Goal: Task Accomplishment & Management: Manage account settings

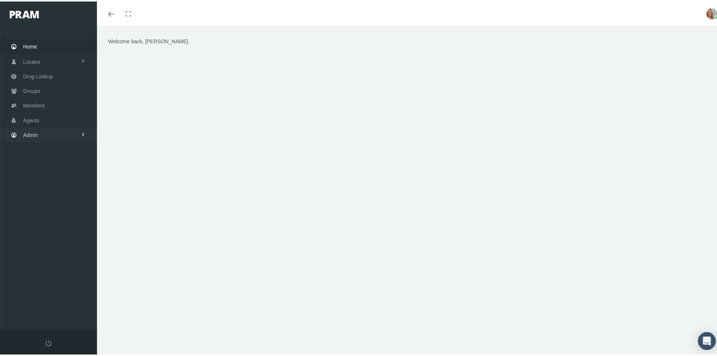
click at [25, 133] on span "Admin" at bounding box center [30, 133] width 15 height 14
click at [42, 191] on span "Group Billing" at bounding box center [46, 191] width 30 height 13
click at [45, 226] on span "Multiple Group Invoice" at bounding box center [55, 232] width 52 height 13
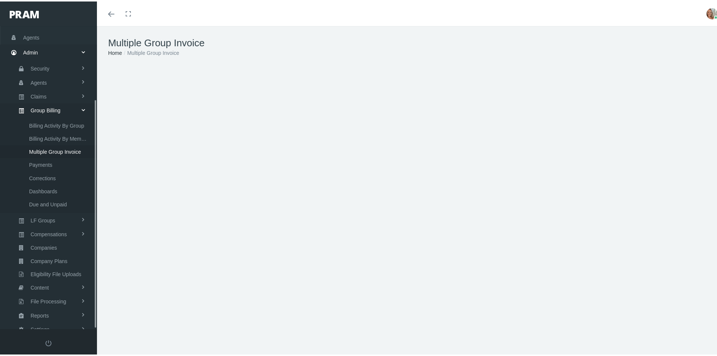
scroll to position [97, 0]
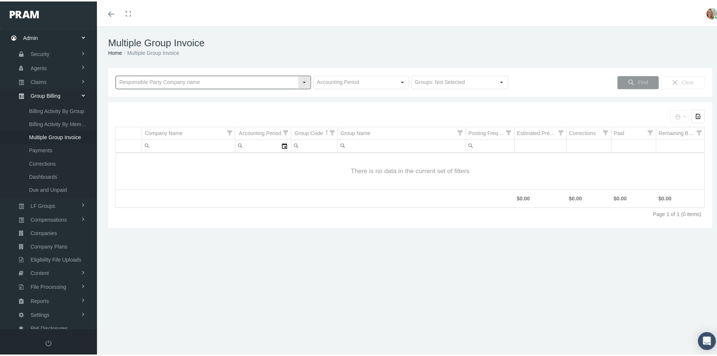
click at [252, 80] on input "text" at bounding box center [207, 81] width 182 height 13
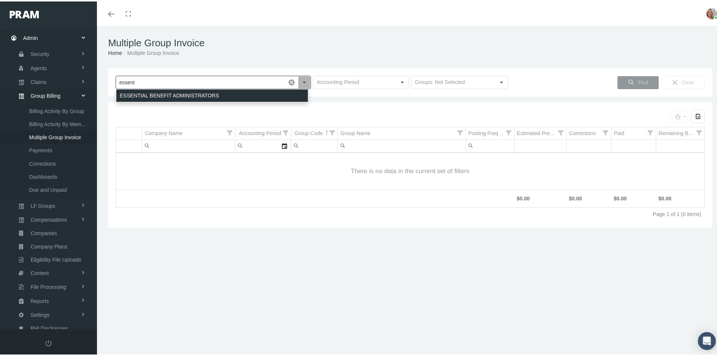
click at [253, 92] on div "ESSENTIAL BENEFIT ADMINISTRATORS" at bounding box center [212, 94] width 192 height 12
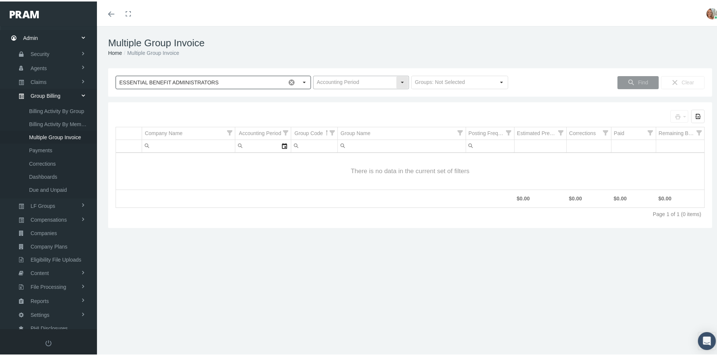
type input "ESSENTIAL BENEFIT ADMINISTRATORS"
click at [373, 77] on input "text" at bounding box center [354, 81] width 82 height 13
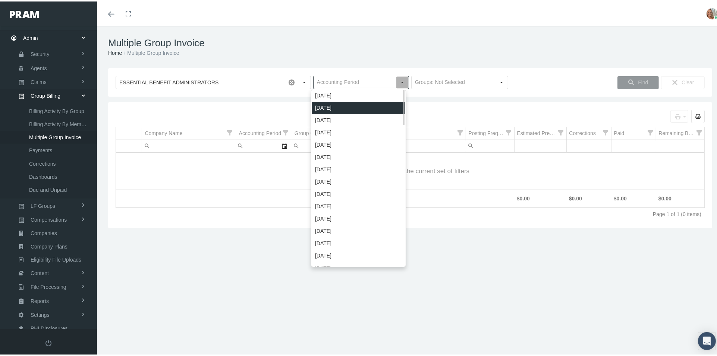
click at [363, 106] on div "September 2025" at bounding box center [359, 106] width 94 height 12
type input "September 2025"
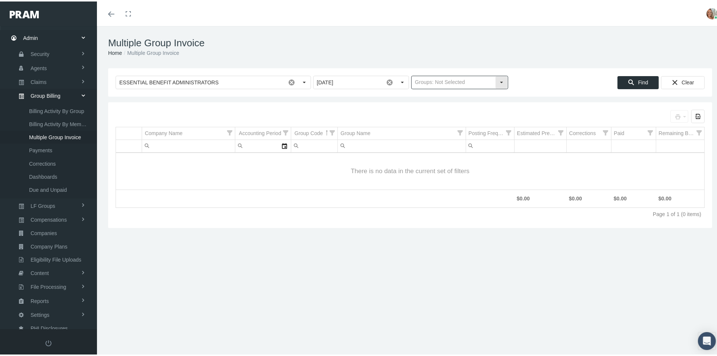
click at [435, 81] on input "text" at bounding box center [452, 81] width 83 height 13
click at [432, 106] on div "Traditional Groups" at bounding box center [456, 106] width 95 height 12
type input "Traditional Groups"
click at [630, 83] on div "Find" at bounding box center [638, 81] width 41 height 12
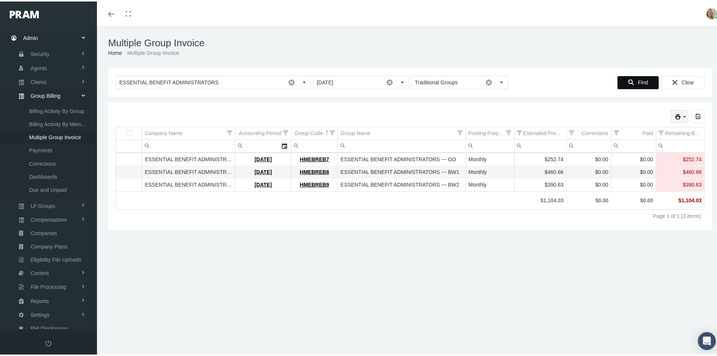
click at [674, 115] on icon "print" at bounding box center [677, 115] width 7 height 7
click at [638, 131] on div "Invoice" at bounding box center [639, 127] width 84 height 12
click at [674, 113] on icon "print" at bounding box center [677, 115] width 7 height 7
click at [654, 149] on div "Invoice Details (by Member)" at bounding box center [639, 152] width 84 height 12
click at [674, 116] on icon "print" at bounding box center [677, 115] width 7 height 7
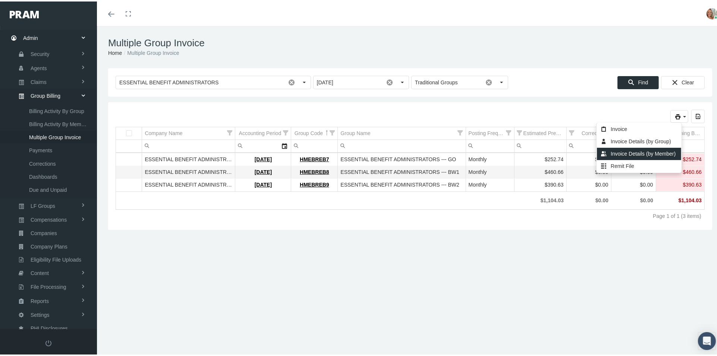
click at [651, 152] on div "Invoice Details (by Member)" at bounding box center [639, 152] width 84 height 12
click at [674, 112] on icon "print" at bounding box center [677, 115] width 7 height 7
click at [669, 141] on div "Invoice Details (by Group)" at bounding box center [639, 140] width 84 height 12
click at [674, 114] on icon "print" at bounding box center [677, 115] width 7 height 7
click at [624, 164] on div "Remit File" at bounding box center [639, 164] width 84 height 12
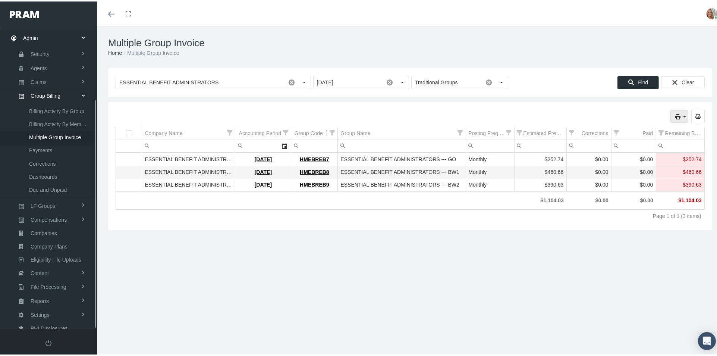
click at [54, 133] on span "Multiple Group Invoice" at bounding box center [55, 135] width 52 height 13
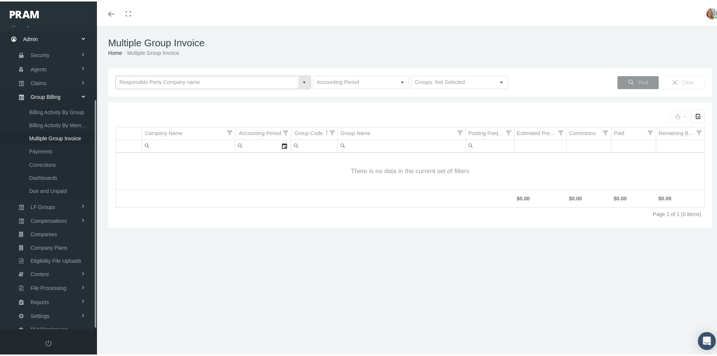
scroll to position [97, 0]
click at [221, 80] on input "text" at bounding box center [207, 81] width 182 height 13
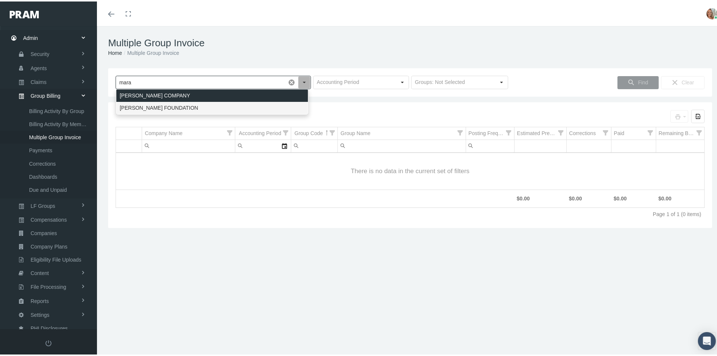
click at [217, 111] on div "MARAVILLA FOUNDATION" at bounding box center [212, 106] width 192 height 12
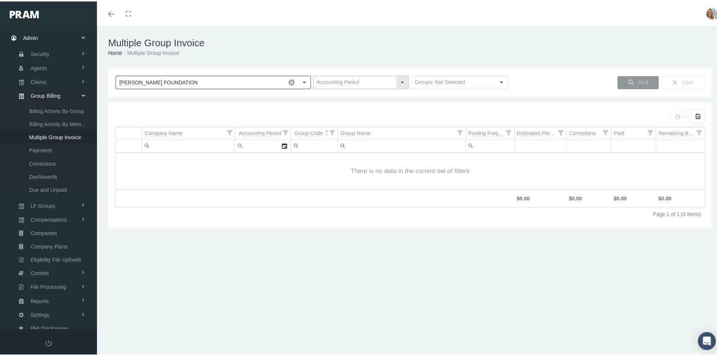
type input "MARAVILLA FOUNDATION"
click at [322, 85] on input "text" at bounding box center [354, 81] width 82 height 13
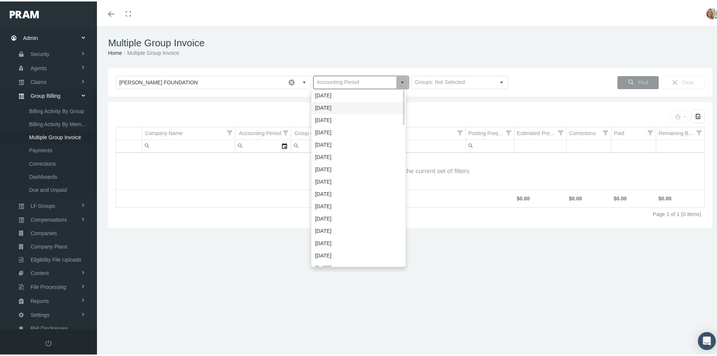
click at [338, 108] on div "September 2025" at bounding box center [359, 106] width 94 height 12
type input "September 2025"
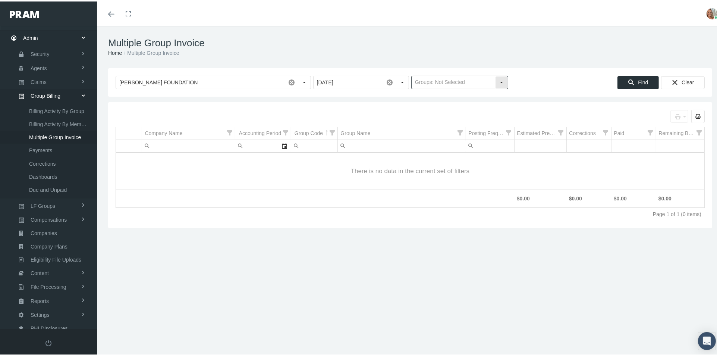
click at [423, 83] on input "text" at bounding box center [452, 81] width 83 height 13
click at [430, 94] on div "Level Funded Groups" at bounding box center [456, 94] width 95 height 12
type input "Level Funded Groups"
click at [638, 80] on span "Find" at bounding box center [643, 81] width 10 height 6
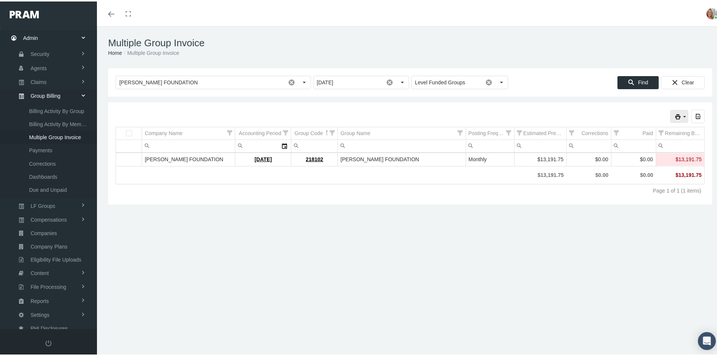
click at [674, 113] on icon "print" at bounding box center [677, 115] width 7 height 7
click at [638, 127] on div "Invoice" at bounding box center [639, 127] width 84 height 12
click at [681, 113] on icon "print" at bounding box center [684, 115] width 7 height 7
click at [646, 152] on div "Invoice Details (by Member)" at bounding box center [639, 152] width 84 height 12
click at [367, 81] on input "September 2025" at bounding box center [348, 81] width 70 height 13
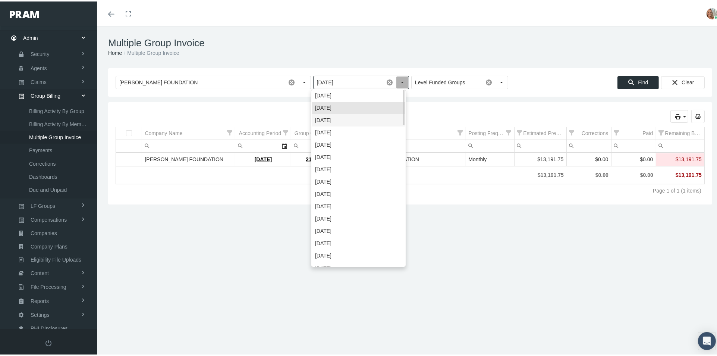
click at [348, 114] on div "August 2025" at bounding box center [359, 119] width 94 height 12
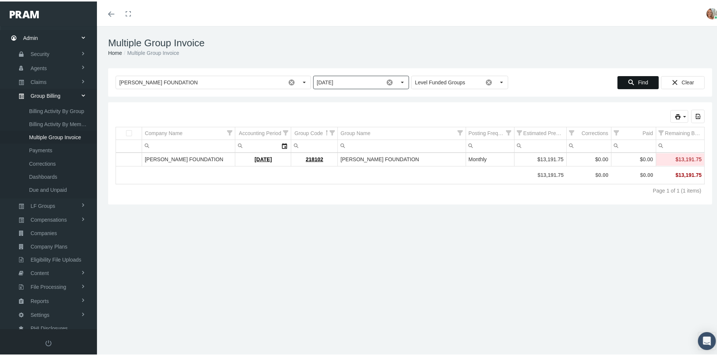
click at [638, 82] on span "Find" at bounding box center [643, 81] width 10 height 6
click at [397, 83] on div "Select" at bounding box center [402, 81] width 12 height 12
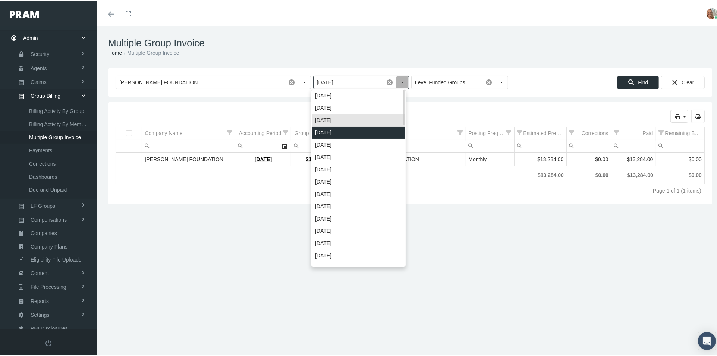
click at [354, 130] on div "July 2025" at bounding box center [359, 131] width 94 height 12
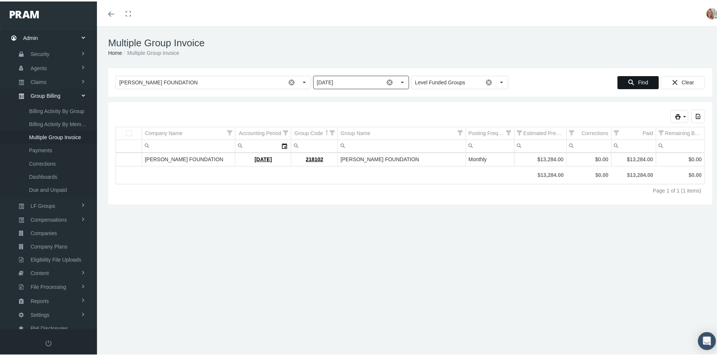
click at [638, 81] on span "Find" at bounding box center [643, 81] width 10 height 6
click at [370, 82] on input "July 2025" at bounding box center [348, 81] width 70 height 13
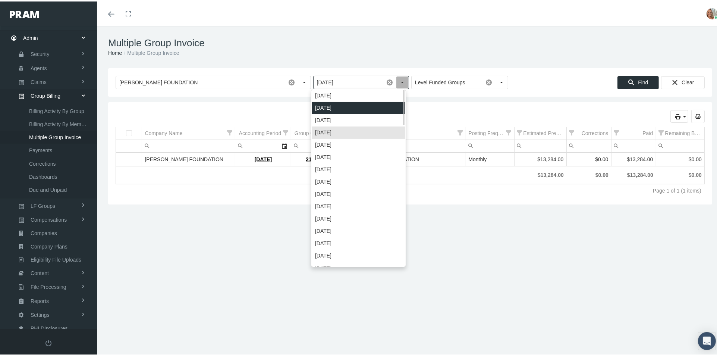
click at [362, 105] on div "September 2025" at bounding box center [359, 106] width 94 height 12
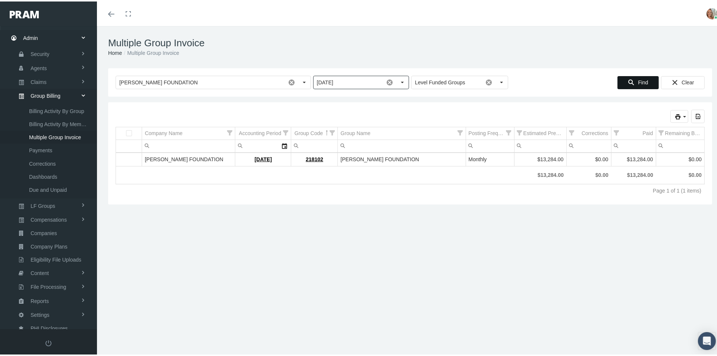
click at [628, 81] on icon "Find" at bounding box center [631, 81] width 7 height 7
click at [350, 82] on input "September 2025" at bounding box center [348, 81] width 70 height 13
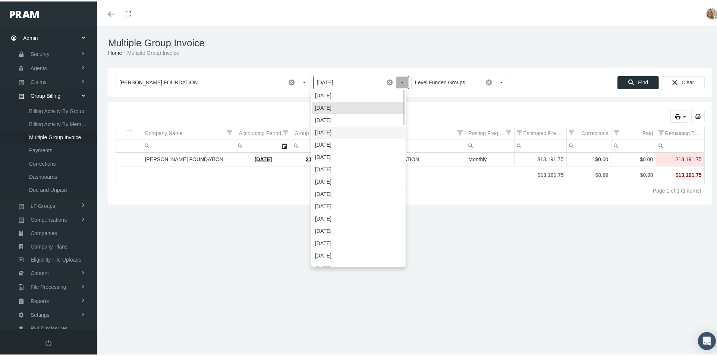
click at [351, 130] on div "July 2025" at bounding box center [359, 131] width 94 height 12
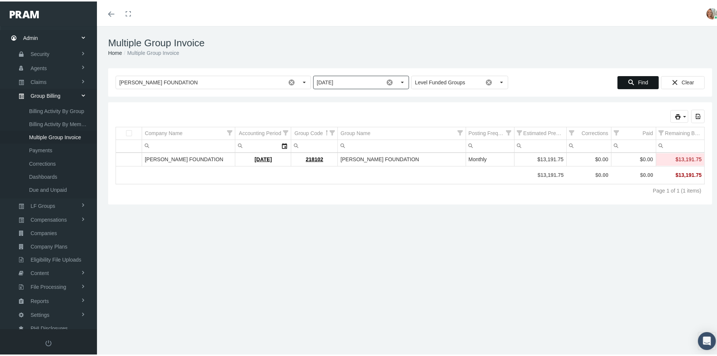
click at [638, 81] on span "Find" at bounding box center [643, 81] width 10 height 6
click at [396, 82] on div "Select" at bounding box center [402, 81] width 12 height 12
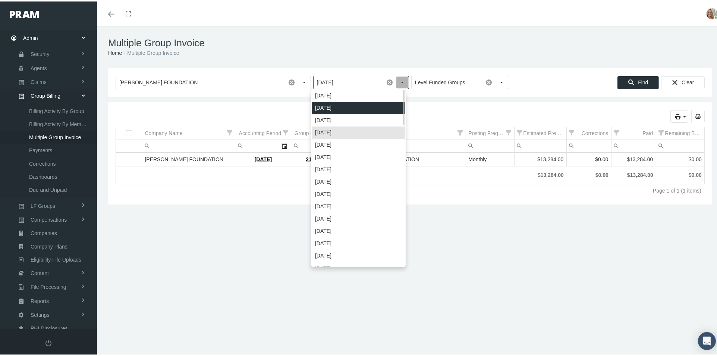
click at [372, 108] on div "September 2025" at bounding box center [359, 106] width 94 height 12
type input "September 2025"
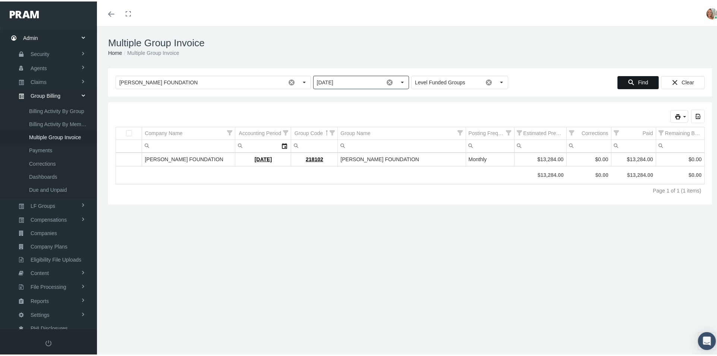
click at [638, 78] on span "Find" at bounding box center [643, 81] width 10 height 6
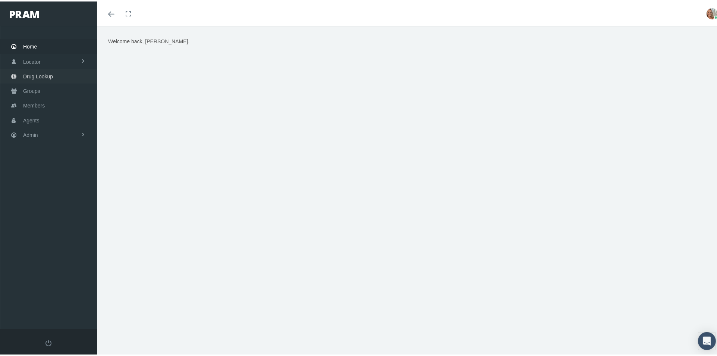
click at [64, 72] on link "Drug Lookup" at bounding box center [48, 74] width 97 height 15
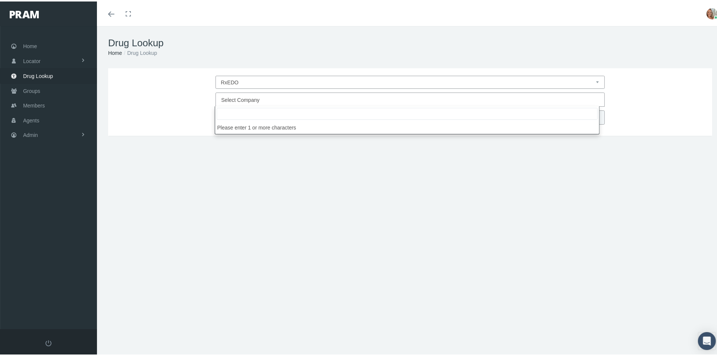
click at [294, 98] on span "Select Company" at bounding box center [407, 99] width 373 height 10
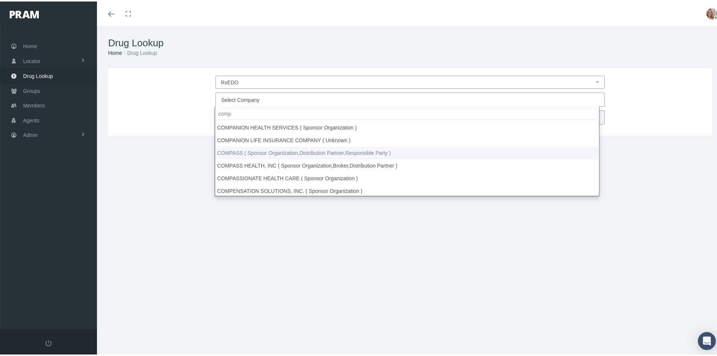
type input "comp"
select select "4759"
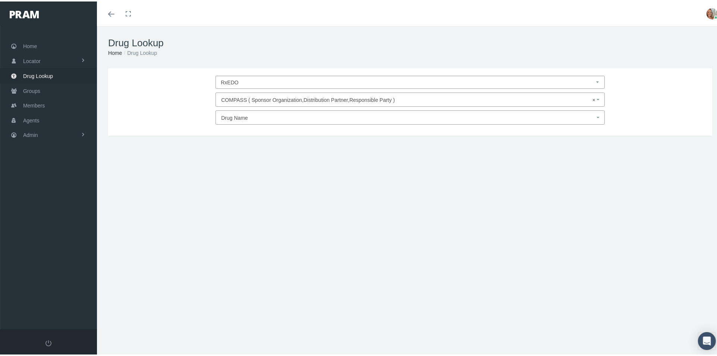
click at [265, 116] on span "Drug Name" at bounding box center [407, 116] width 373 height 10
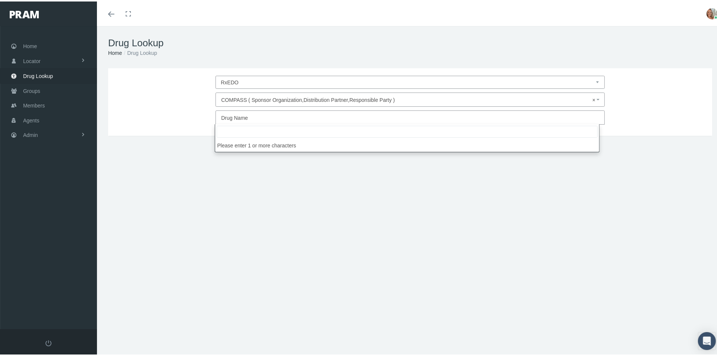
type input "Dupixent"
select select "Dupixent"
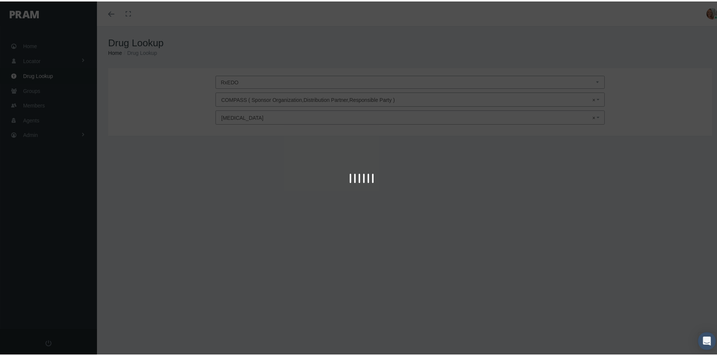
type input "30"
select select "Solution Auto-injector"
select select "200 MG/1.14ML"
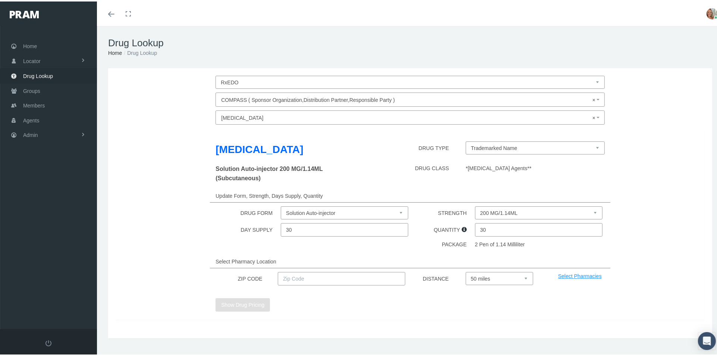
click at [334, 280] on input "text" at bounding box center [341, 276] width 127 height 13
type input "75078"
click at [247, 300] on button "Show Drug Pricing" at bounding box center [242, 302] width 54 height 13
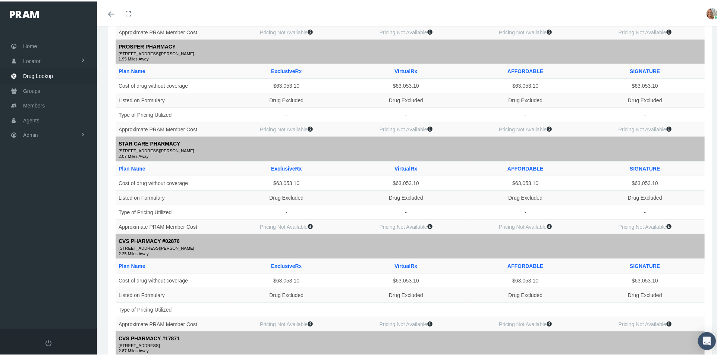
scroll to position [290, 0]
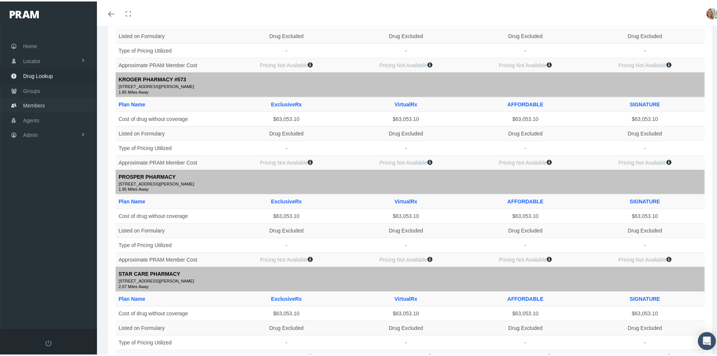
click at [40, 107] on span "Members" at bounding box center [34, 104] width 22 height 14
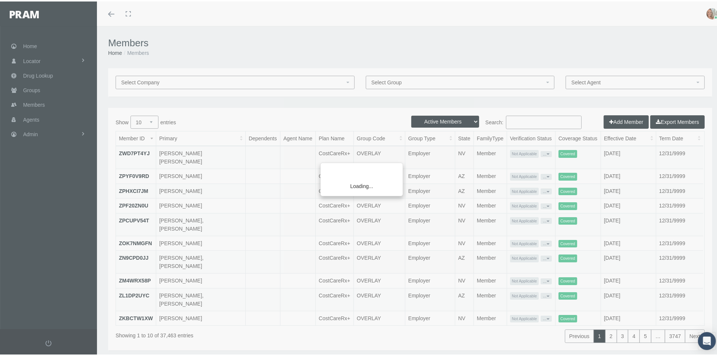
click at [511, 119] on div "Loading..." at bounding box center [358, 178] width 717 height 356
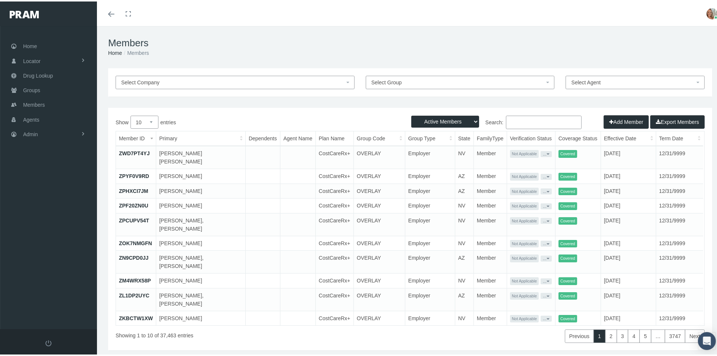
click at [509, 120] on input "Search:" at bounding box center [544, 120] width 76 height 13
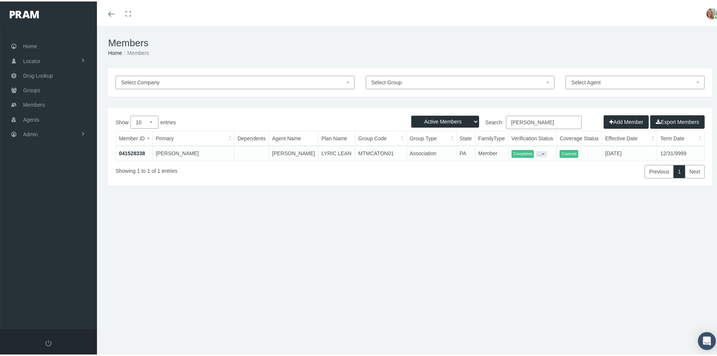
type input "[PERSON_NAME]"
click at [129, 150] on link "041528338" at bounding box center [132, 152] width 26 height 6
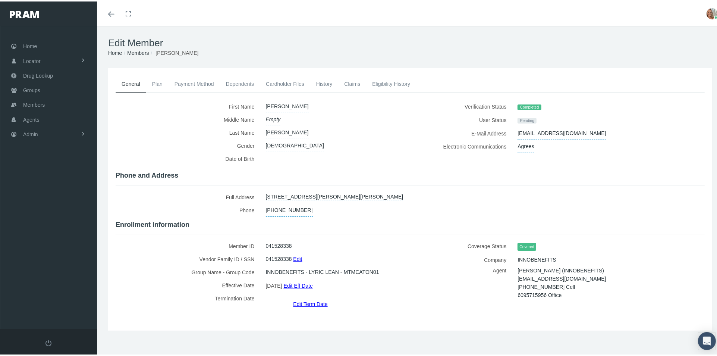
click at [185, 83] on link "Payment Method" at bounding box center [193, 82] width 51 height 16
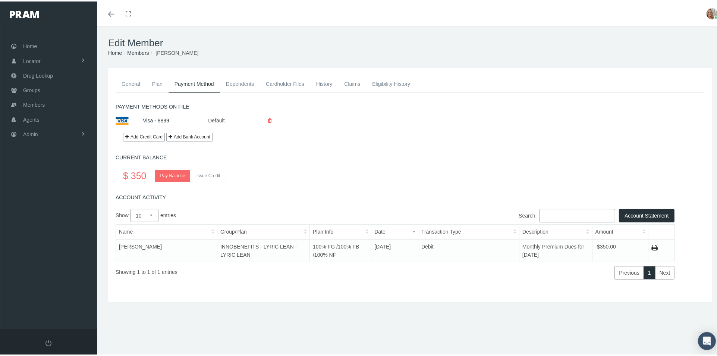
click at [133, 82] on link "General" at bounding box center [131, 82] width 31 height 16
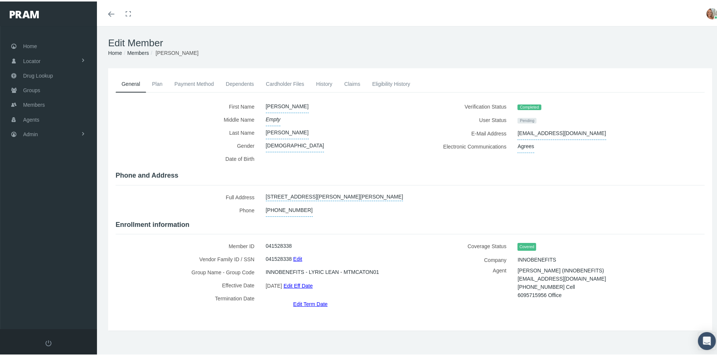
click at [199, 81] on link "Payment Method" at bounding box center [193, 82] width 51 height 16
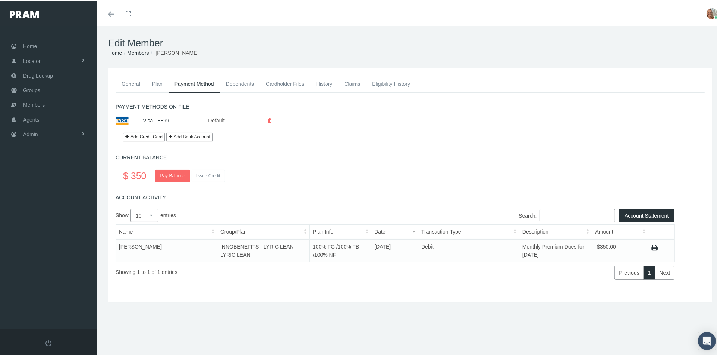
click at [136, 81] on link "General" at bounding box center [131, 82] width 31 height 16
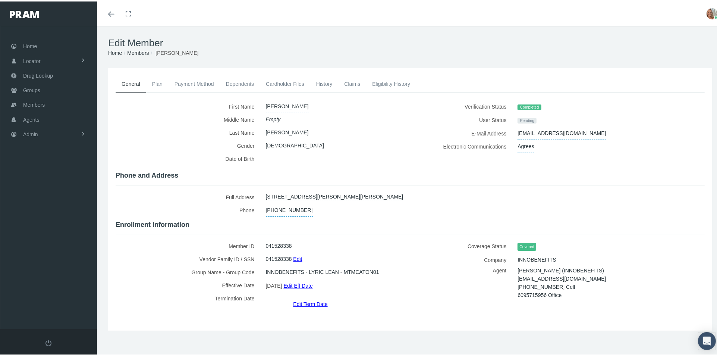
click at [183, 84] on link "Payment Method" at bounding box center [193, 82] width 51 height 16
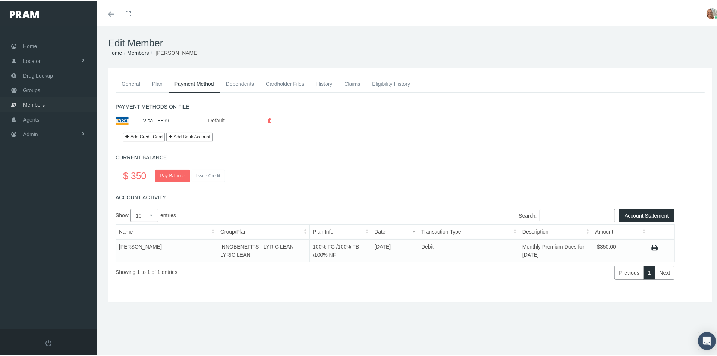
click at [45, 102] on link "Members" at bounding box center [48, 103] width 97 height 15
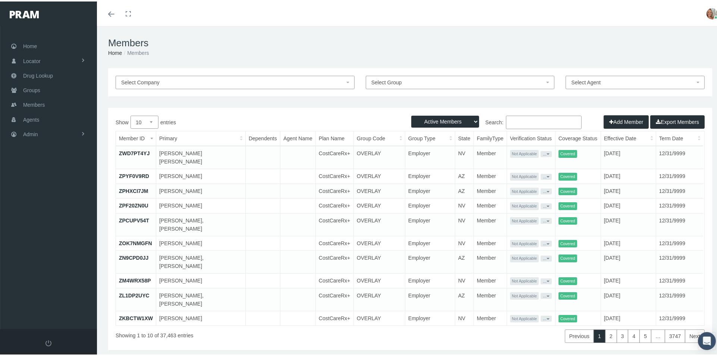
click at [514, 121] on input "Search:" at bounding box center [544, 120] width 76 height 13
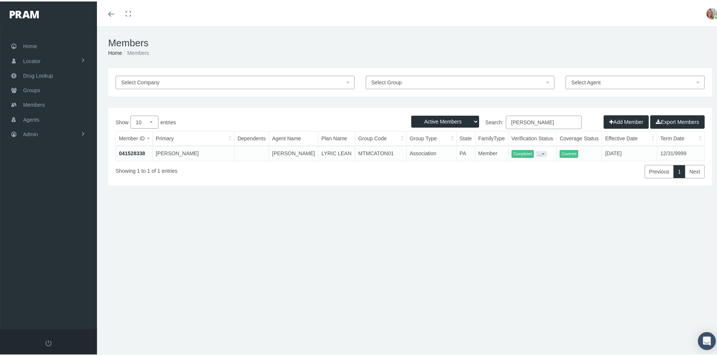
type input "[PERSON_NAME]"
click at [536, 152] on button "..." at bounding box center [541, 152] width 11 height 6
click at [542, 171] on link "Resend Verification" at bounding box center [546, 169] width 49 height 9
click at [142, 151] on link "041528338" at bounding box center [132, 152] width 26 height 6
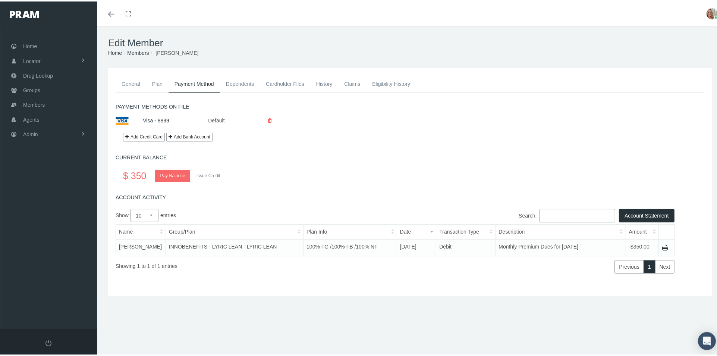
click at [135, 81] on link "General" at bounding box center [131, 82] width 31 height 16
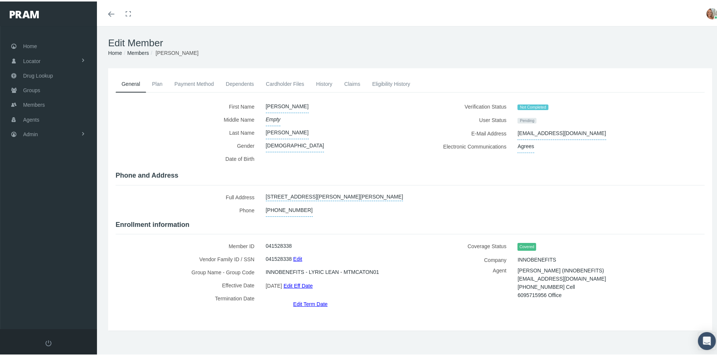
click at [161, 83] on link "Plan" at bounding box center [157, 82] width 22 height 16
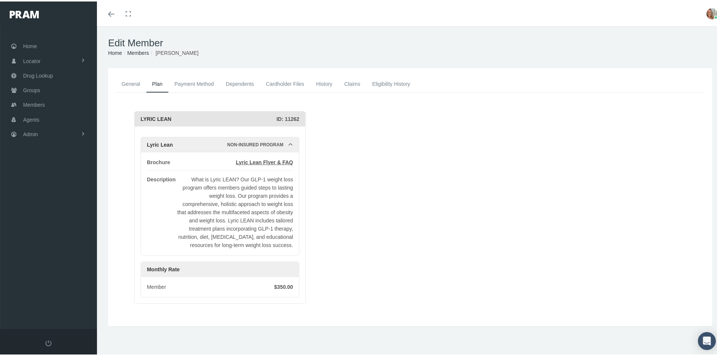
click at [179, 83] on link "Payment Method" at bounding box center [193, 82] width 51 height 16
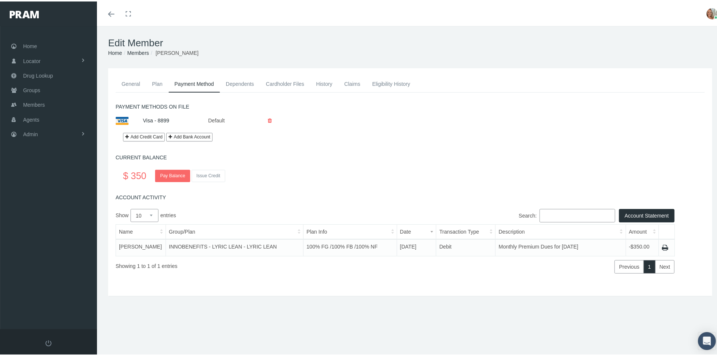
click at [125, 83] on link "General" at bounding box center [131, 82] width 31 height 16
